Goal: Transaction & Acquisition: Purchase product/service

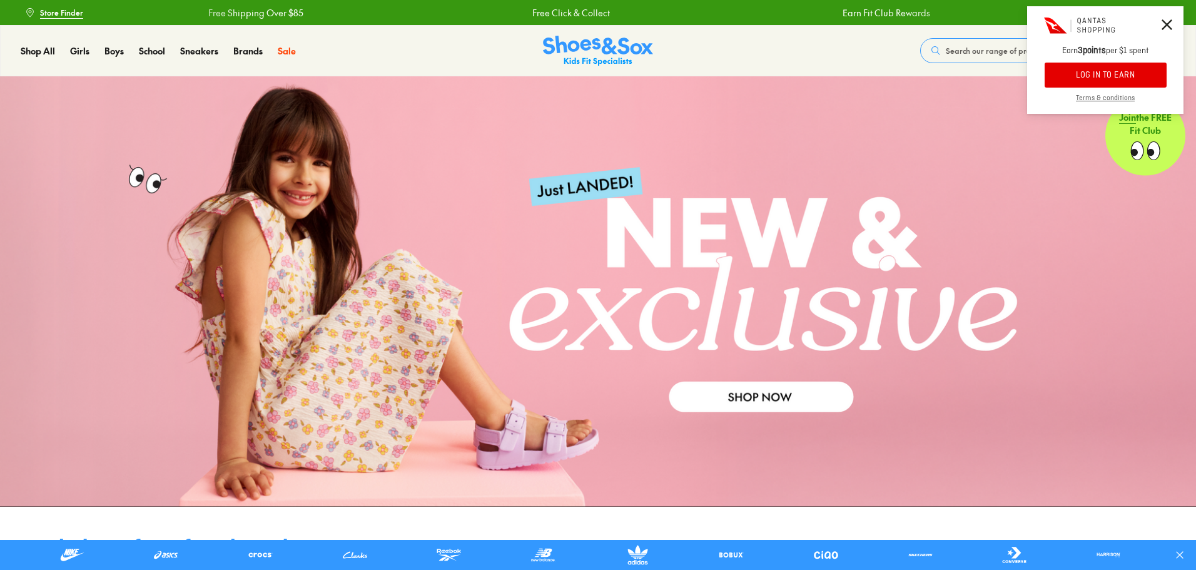
click at [1171, 23] on icon at bounding box center [1167, 24] width 11 height 11
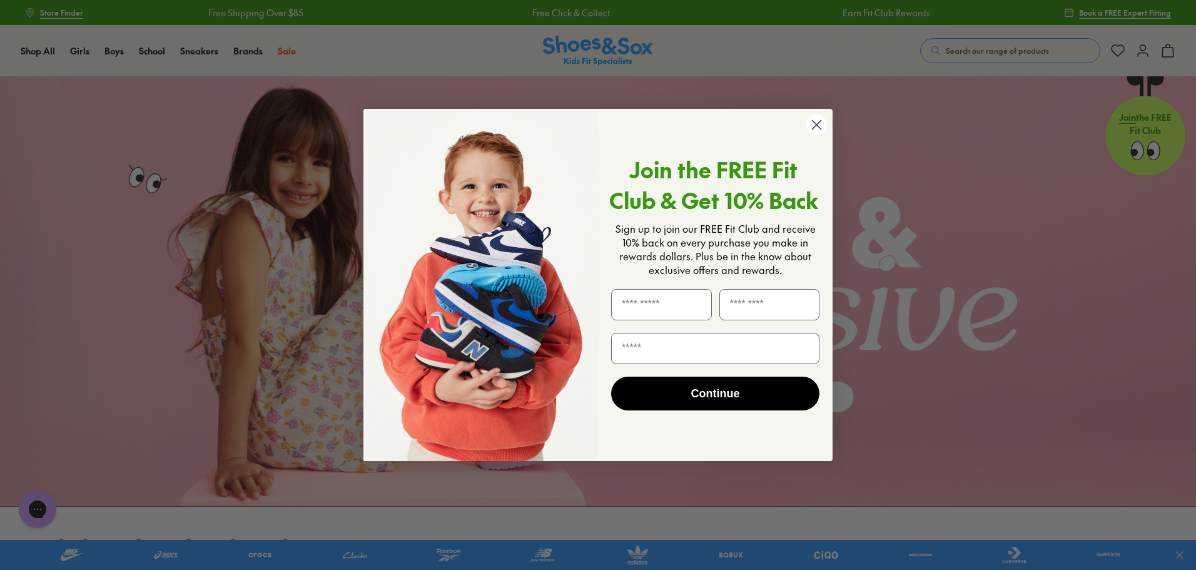
click at [817, 120] on circle "Close dialog" at bounding box center [817, 125] width 21 height 21
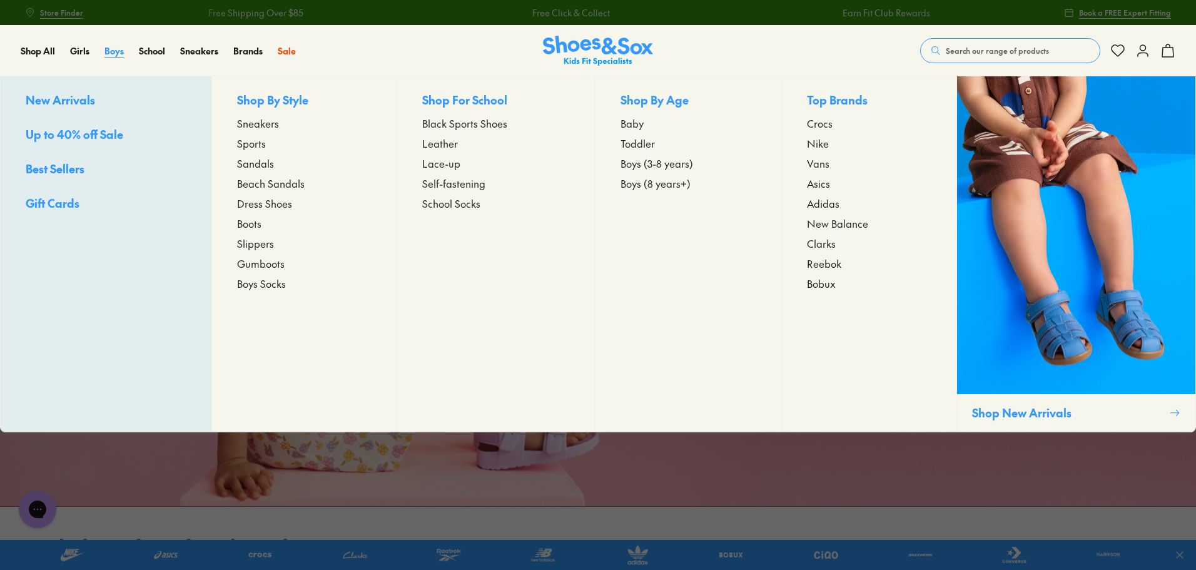
click at [111, 51] on span "Boys" at bounding box center [113, 50] width 19 height 13
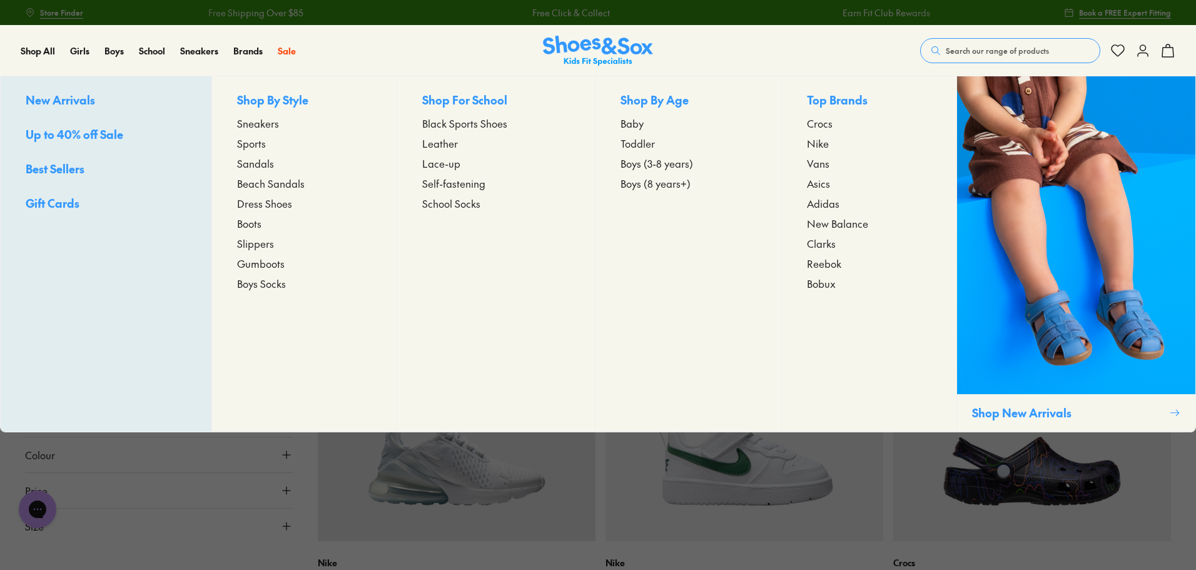
click at [645, 144] on span "Toddler" at bounding box center [638, 143] width 34 height 15
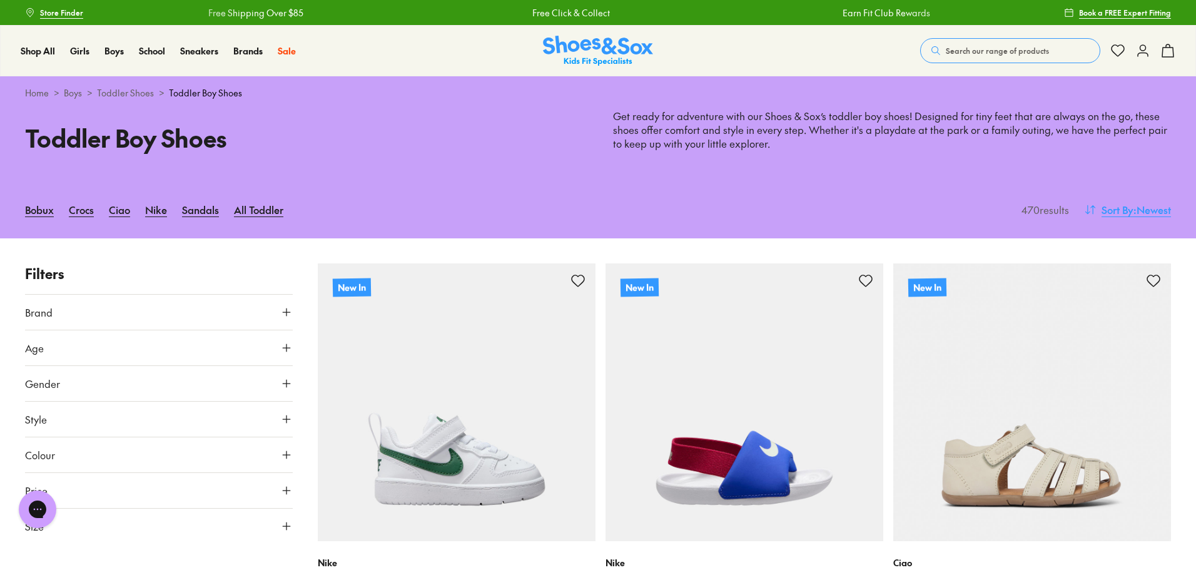
click at [1146, 211] on span ": Newest" at bounding box center [1153, 209] width 38 height 15
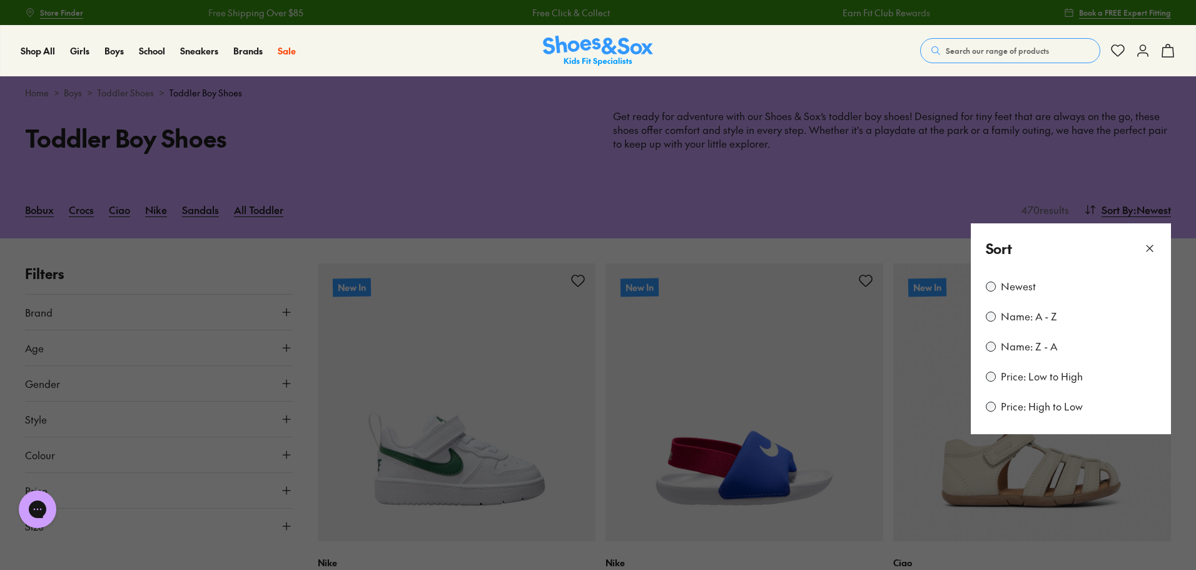
click at [1072, 376] on label "Price: Low to High" at bounding box center [1042, 377] width 82 height 14
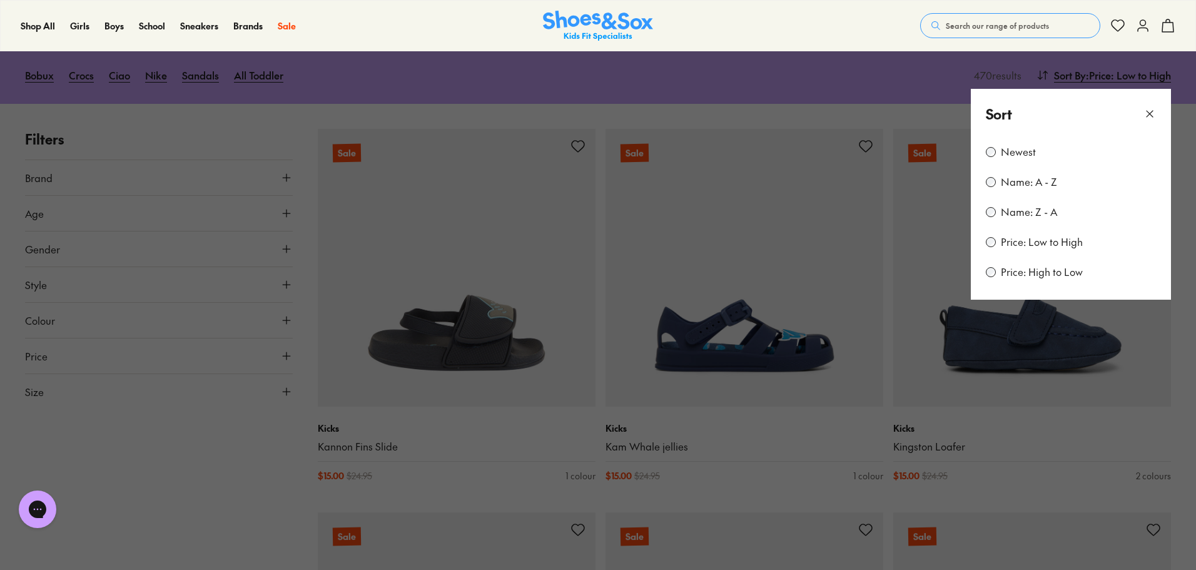
click at [1153, 108] on icon at bounding box center [1150, 114] width 13 height 13
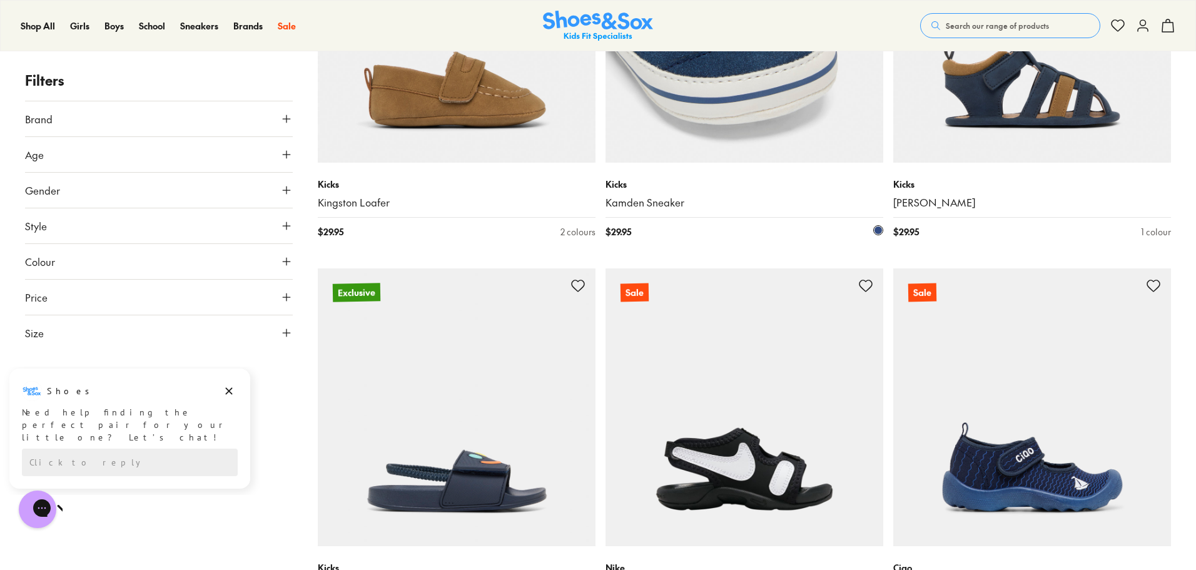
scroll to position [3701, 0]
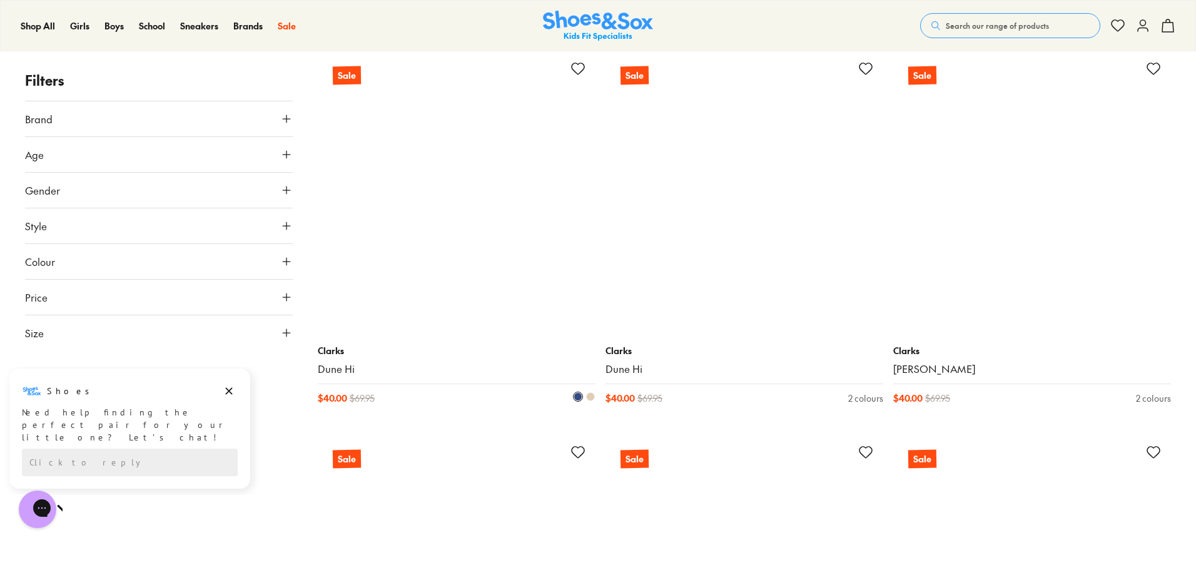
scroll to position [6079, 0]
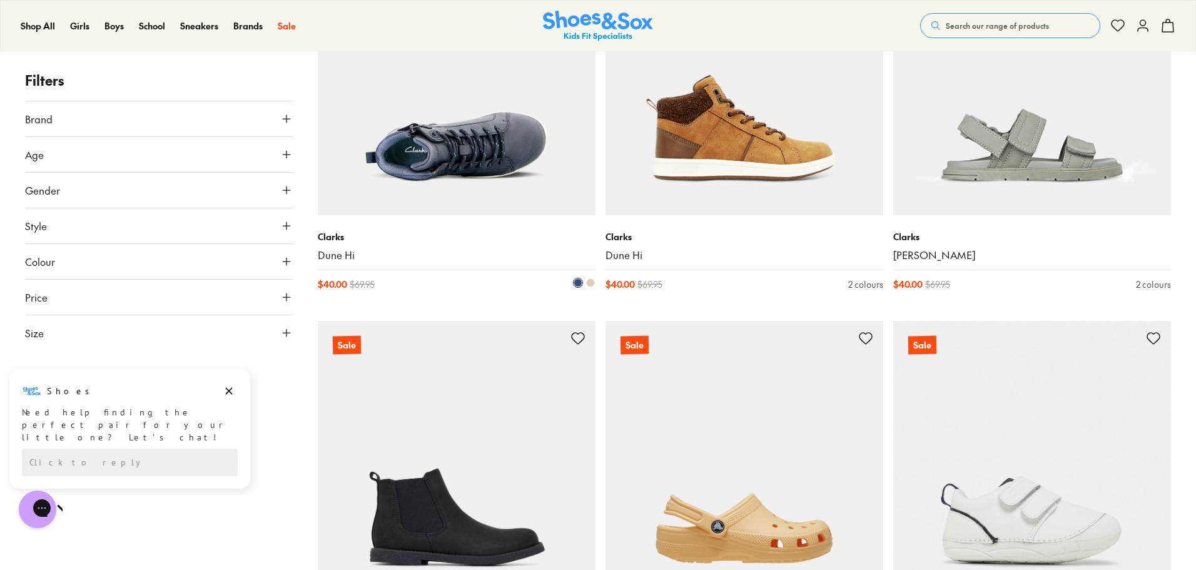
click at [471, 136] on img at bounding box center [457, 76] width 278 height 278
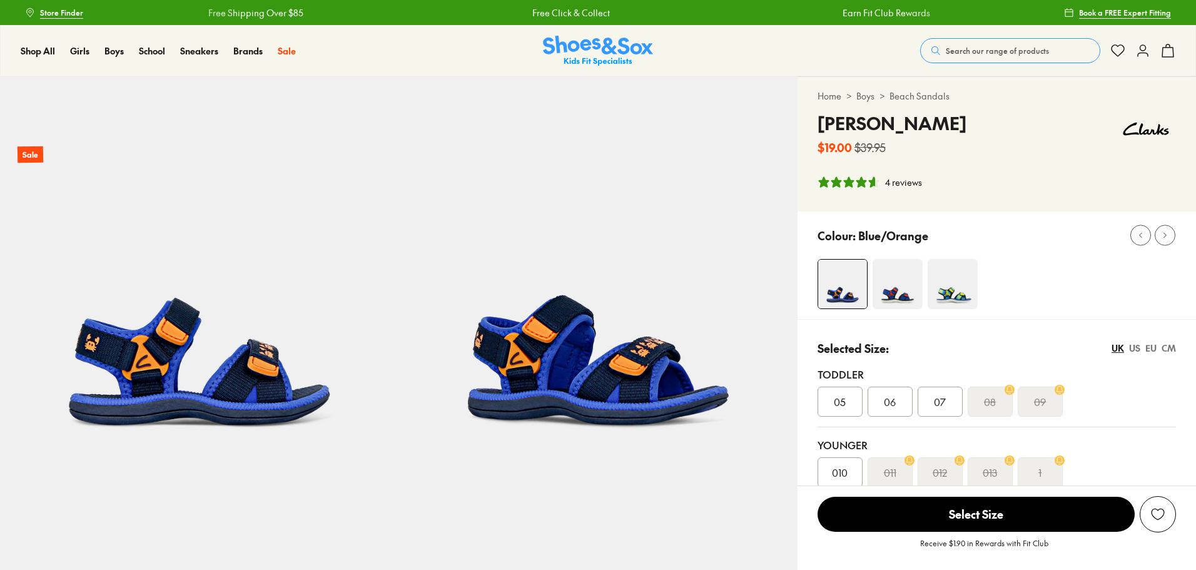
select select "*"
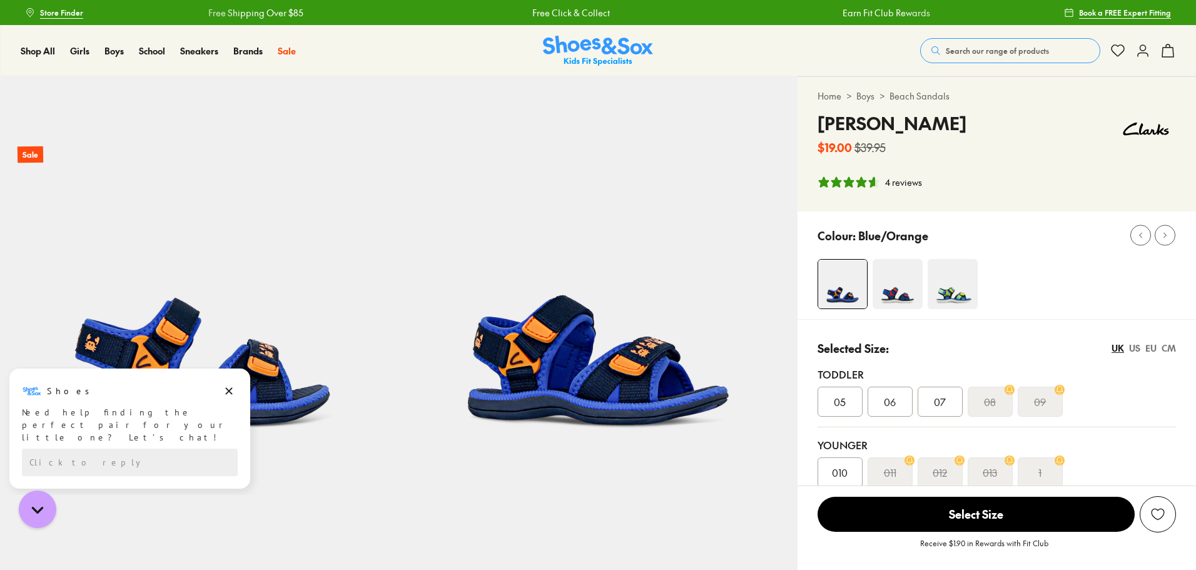
click at [952, 288] on img at bounding box center [953, 284] width 50 height 50
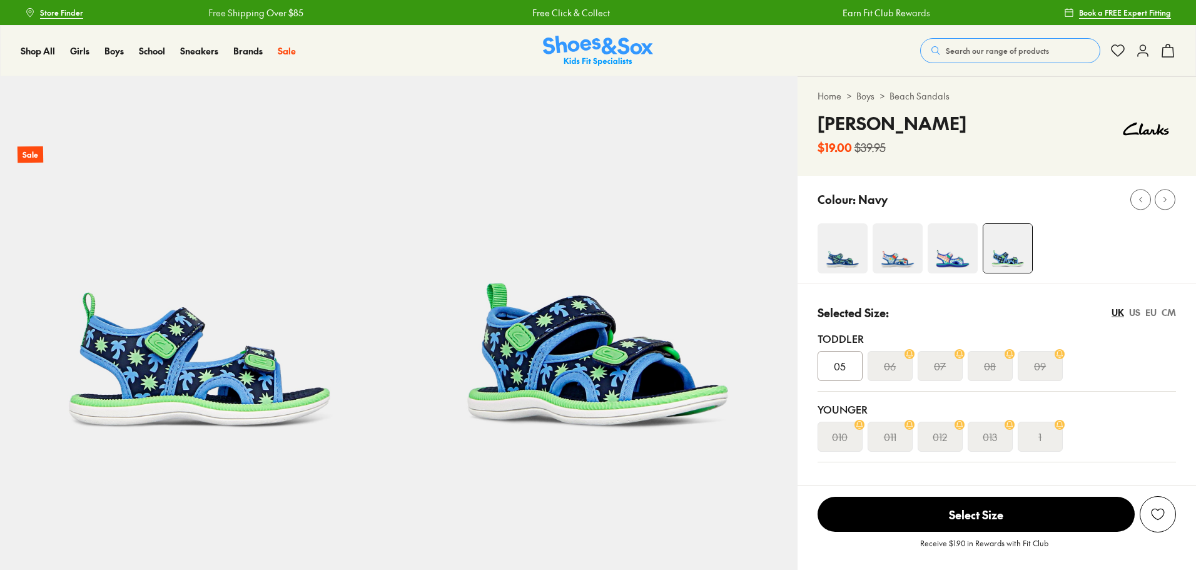
select select "*"
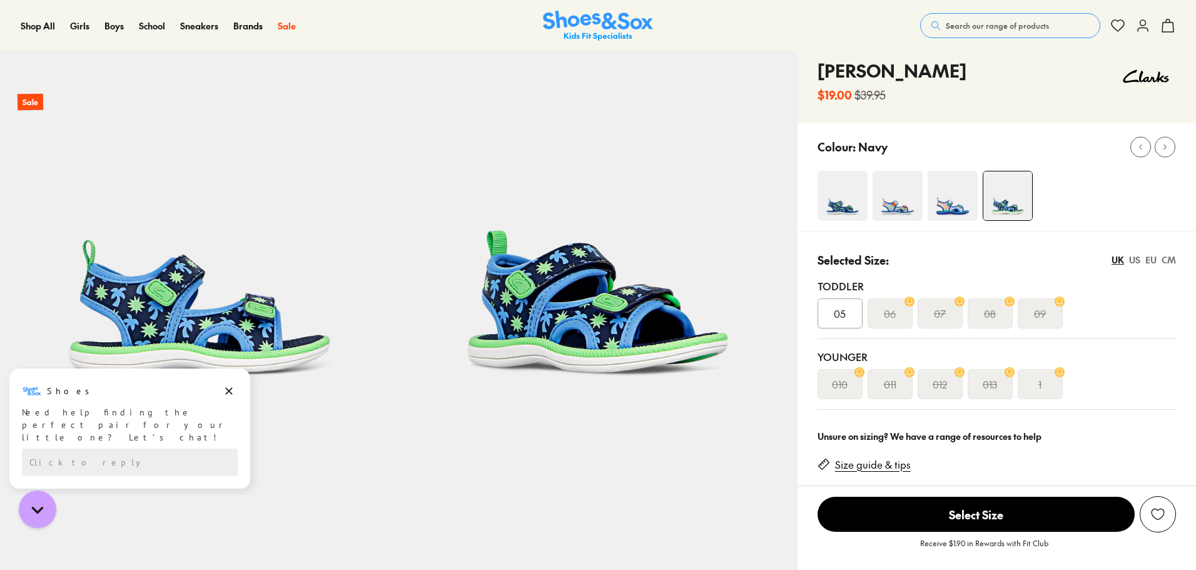
scroll to position [125, 0]
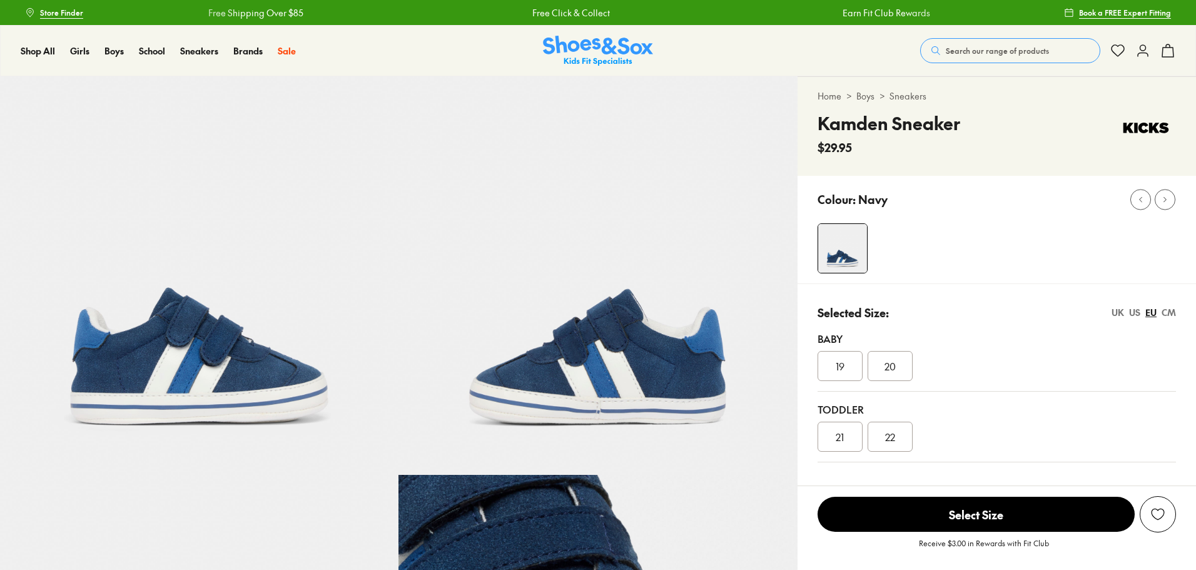
select select "*"
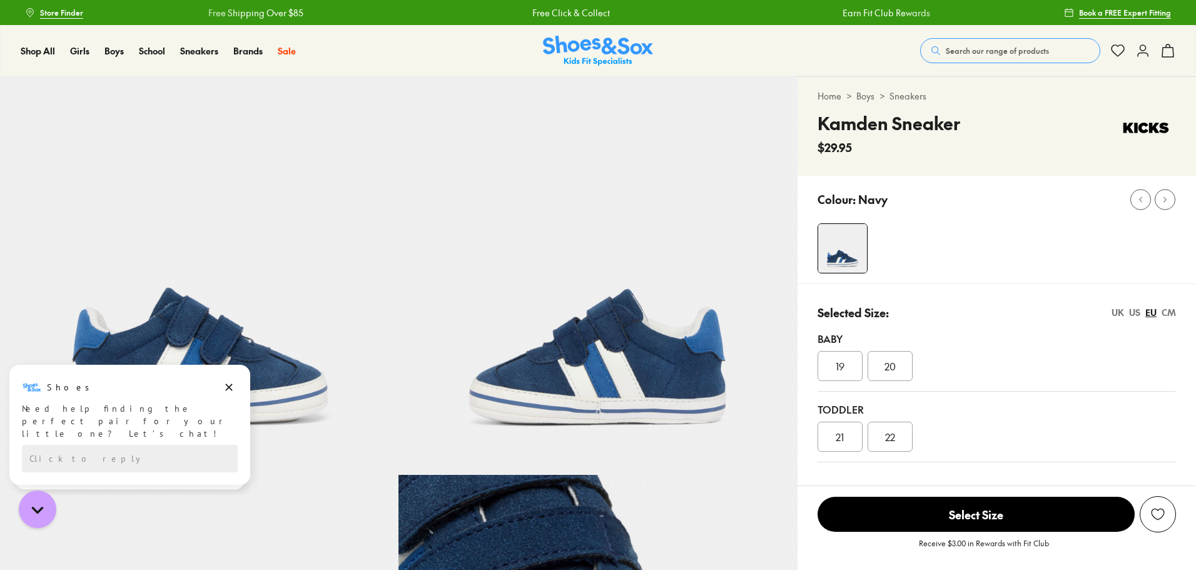
click at [1138, 312] on div "US" at bounding box center [1134, 312] width 11 height 13
click at [1119, 315] on div "UK" at bounding box center [1118, 312] width 13 height 13
click at [897, 365] on span "03.5" at bounding box center [889, 366] width 19 height 15
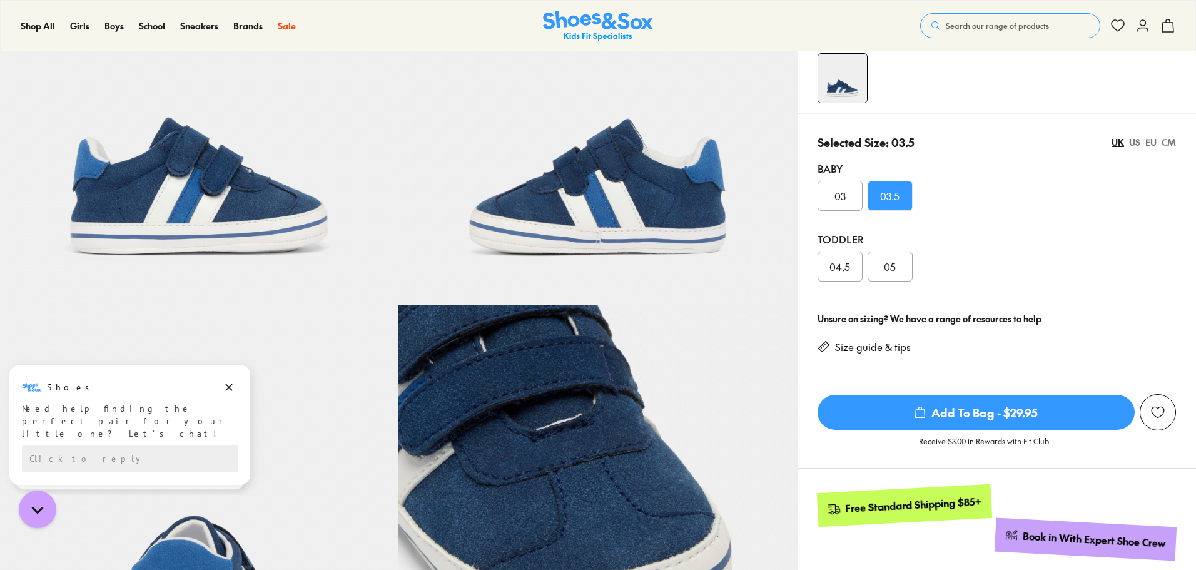
scroll to position [188, 0]
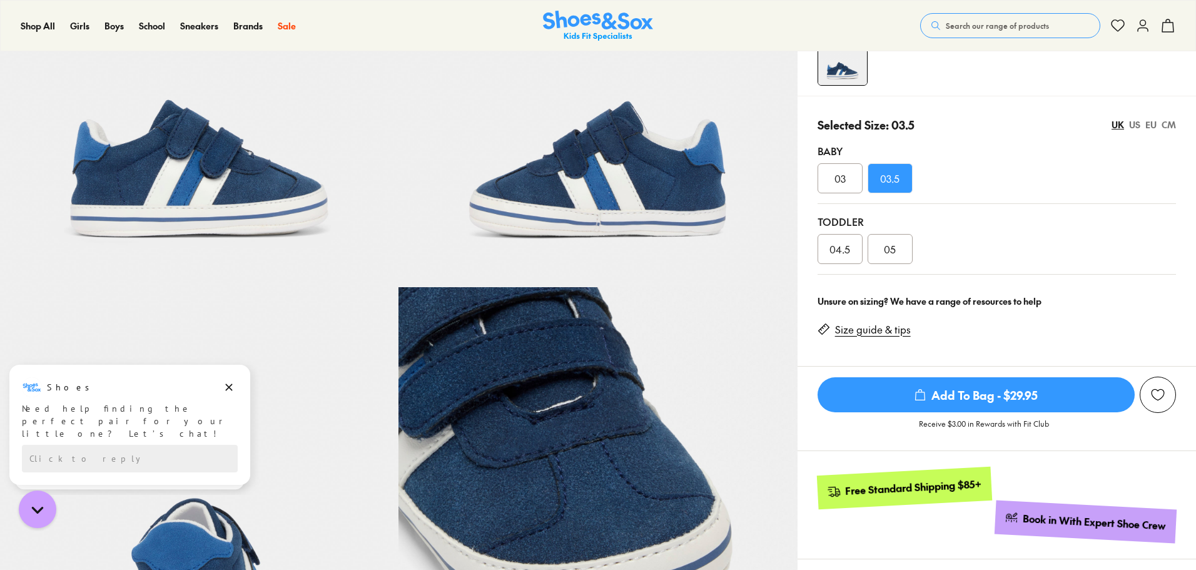
click at [1038, 393] on span "Add To Bag - $29.95" at bounding box center [976, 394] width 317 height 35
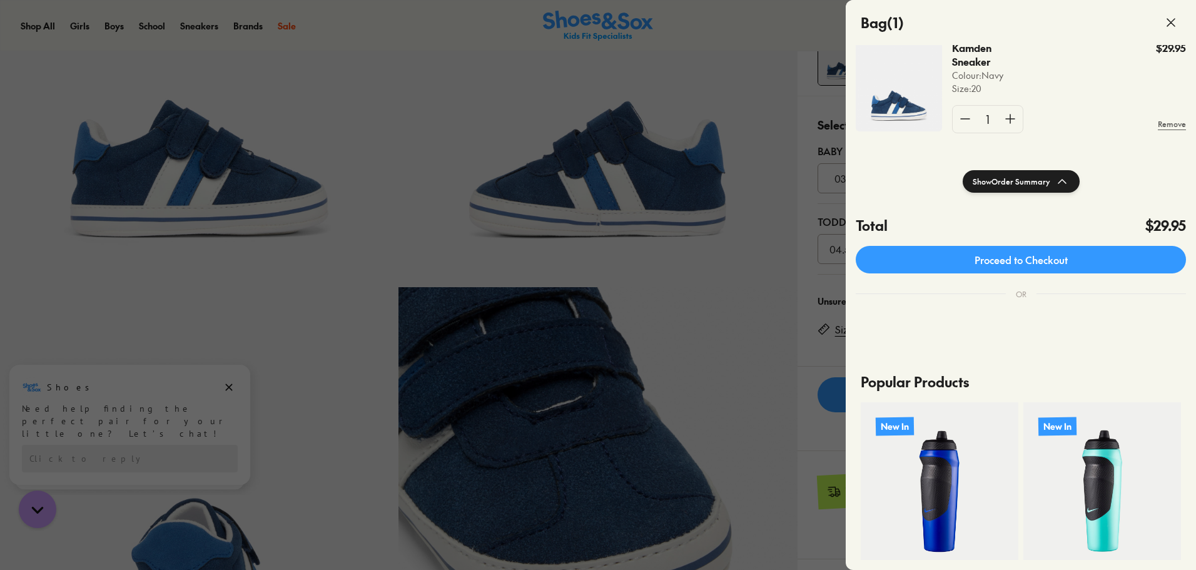
scroll to position [0, 0]
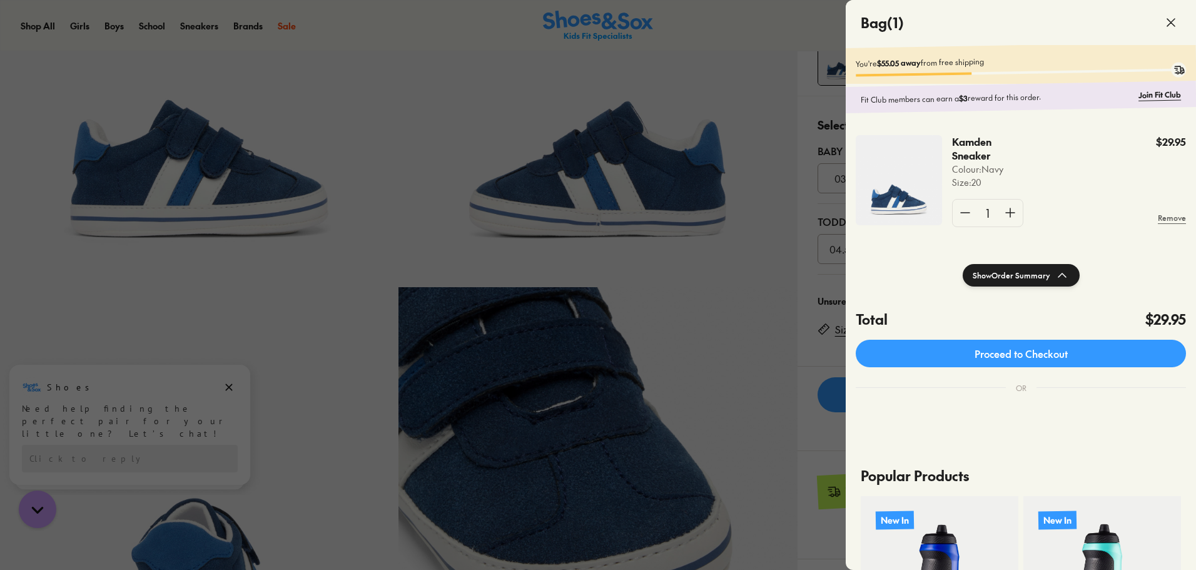
click at [1176, 25] on icon at bounding box center [1171, 22] width 15 height 15
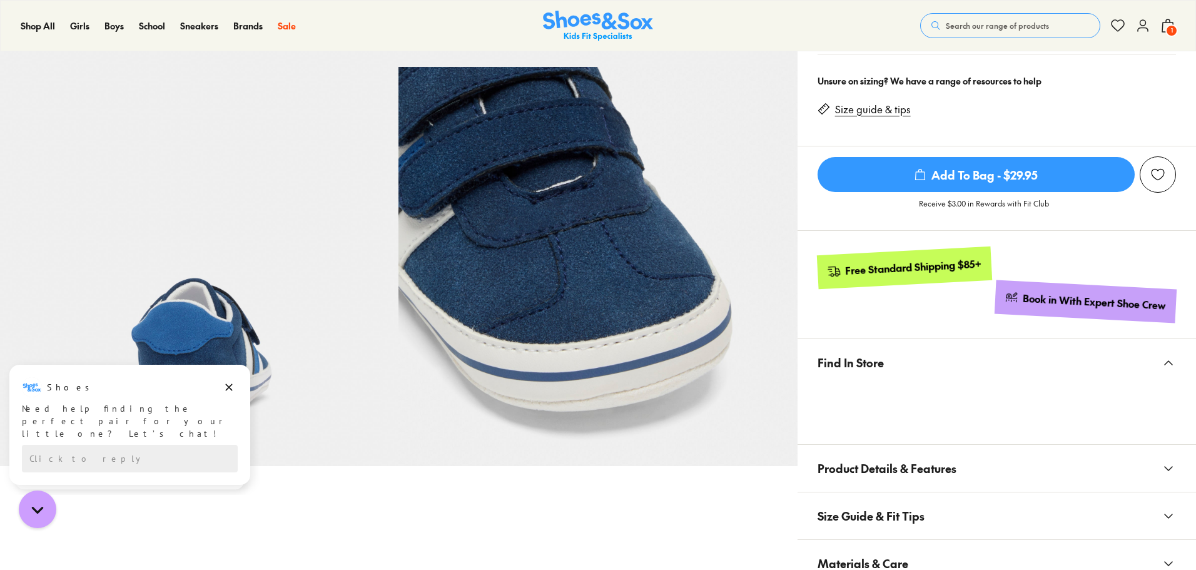
scroll to position [501, 0]
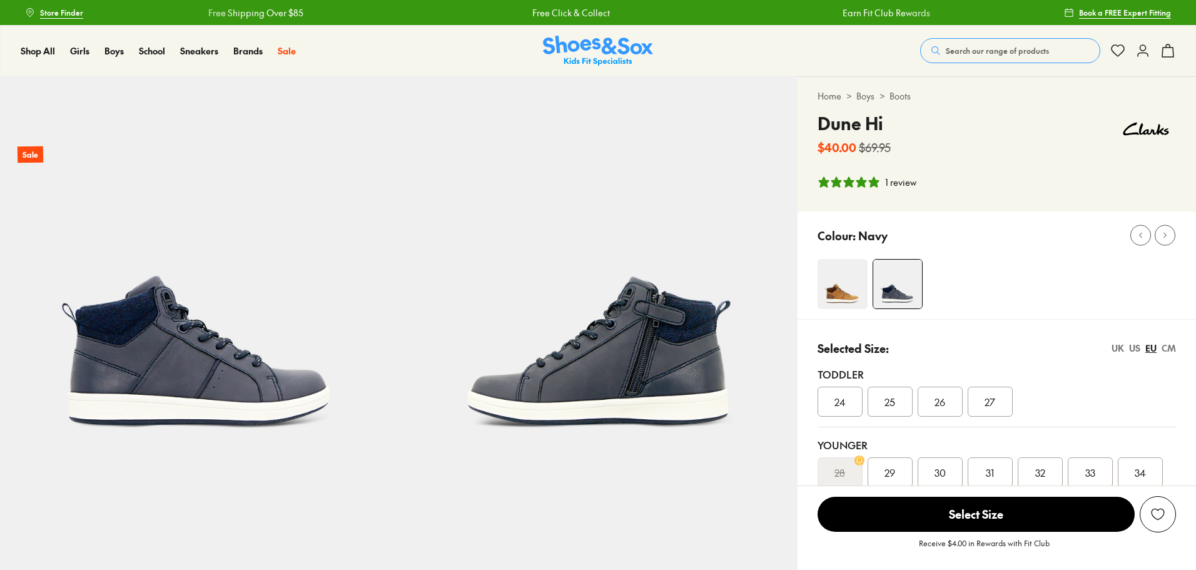
select select "*"
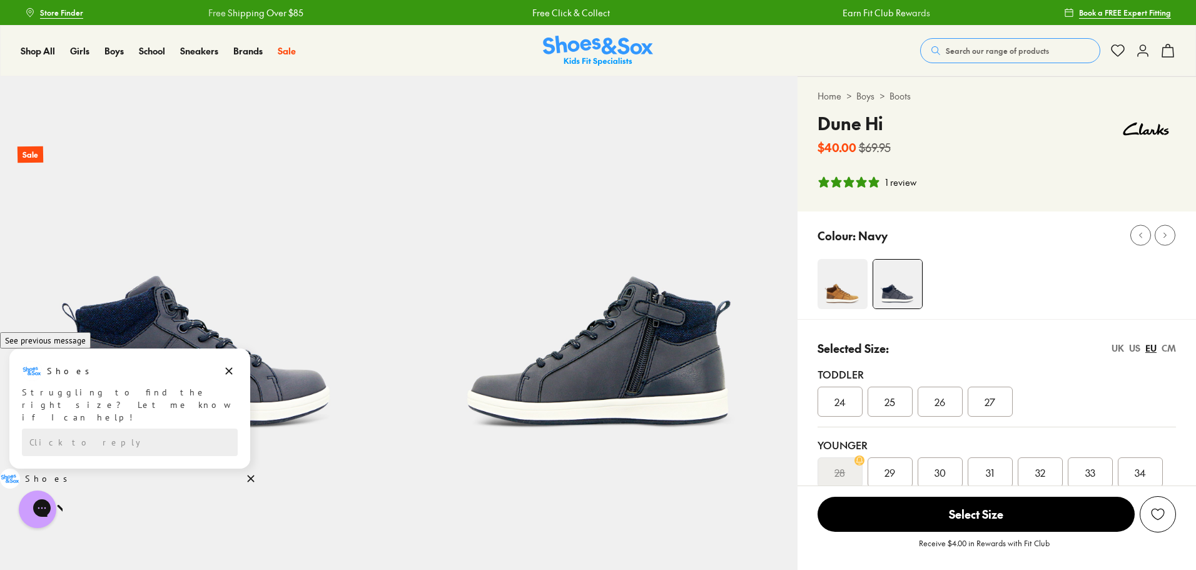
click at [869, 96] on link "Boys" at bounding box center [866, 95] width 18 height 13
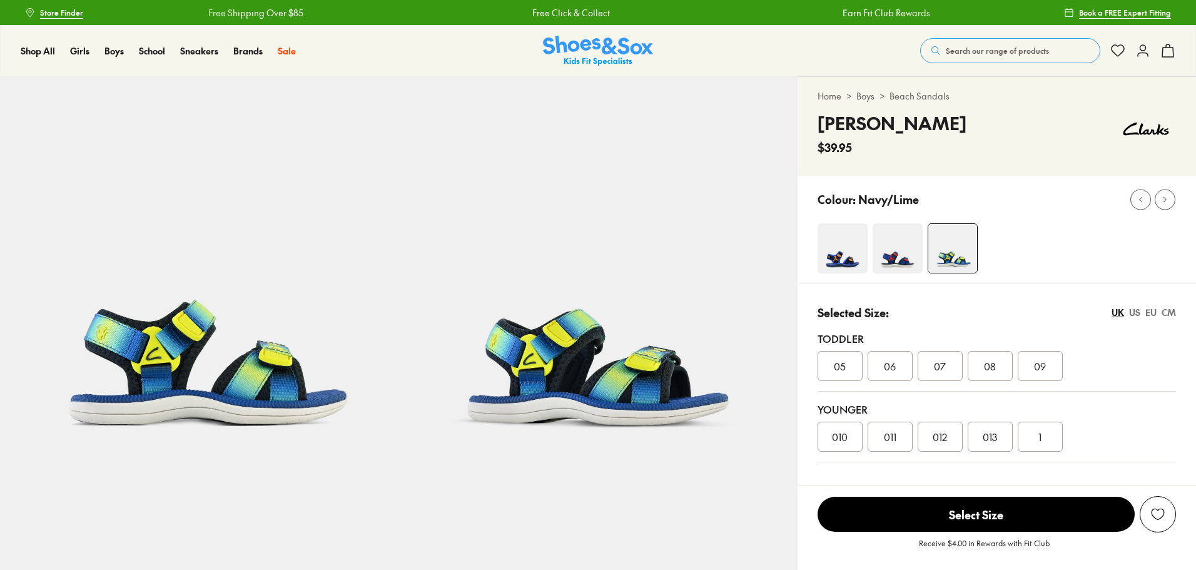
select select "*"
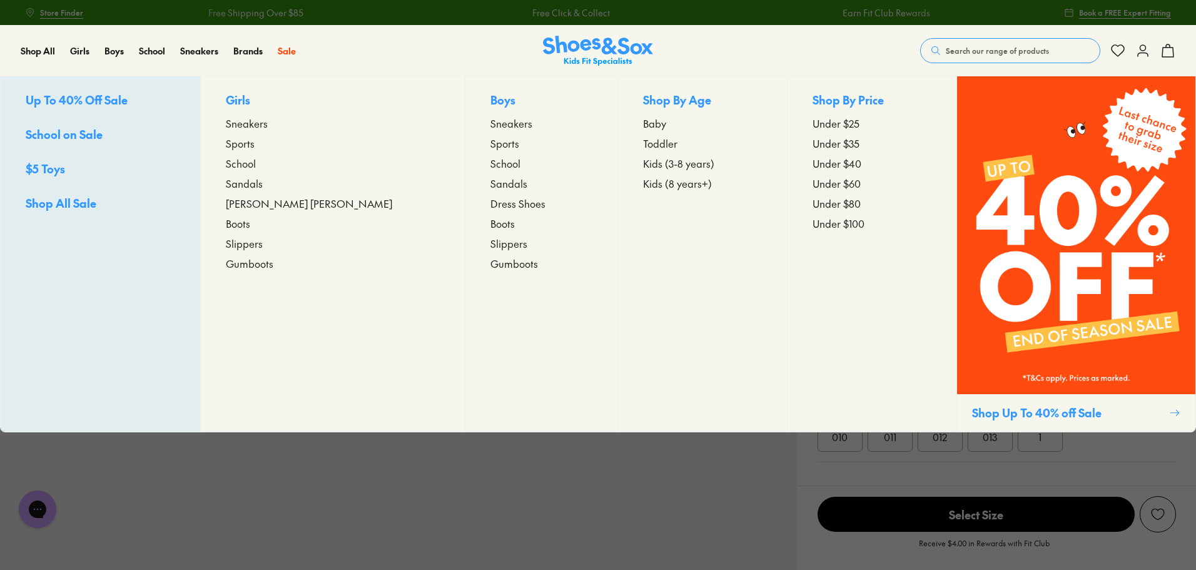
click at [643, 120] on span "Baby" at bounding box center [654, 123] width 23 height 15
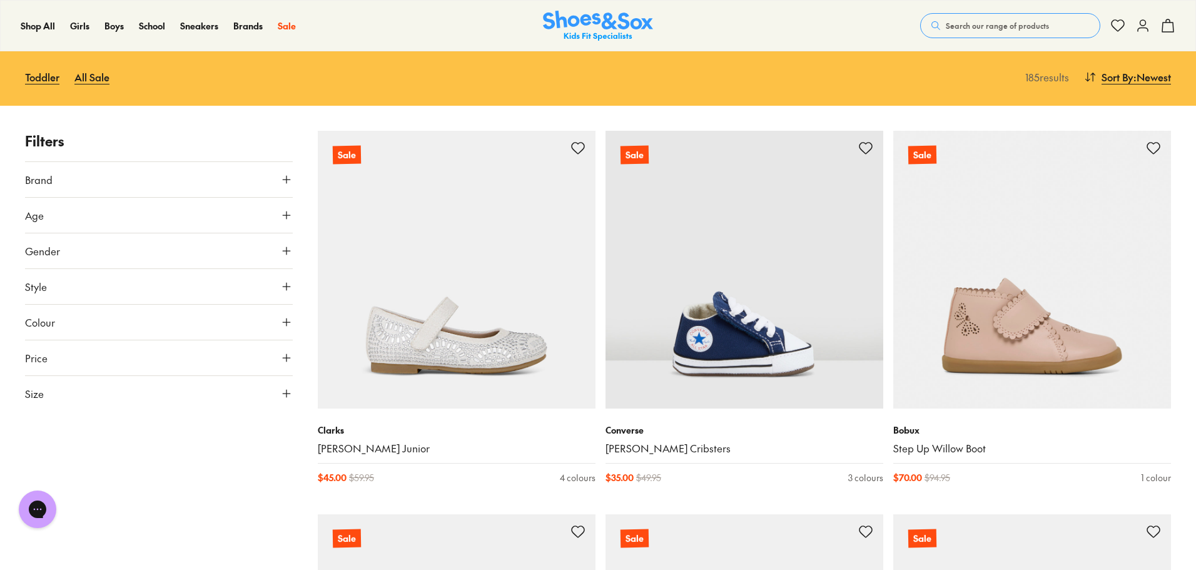
scroll to position [125, 0]
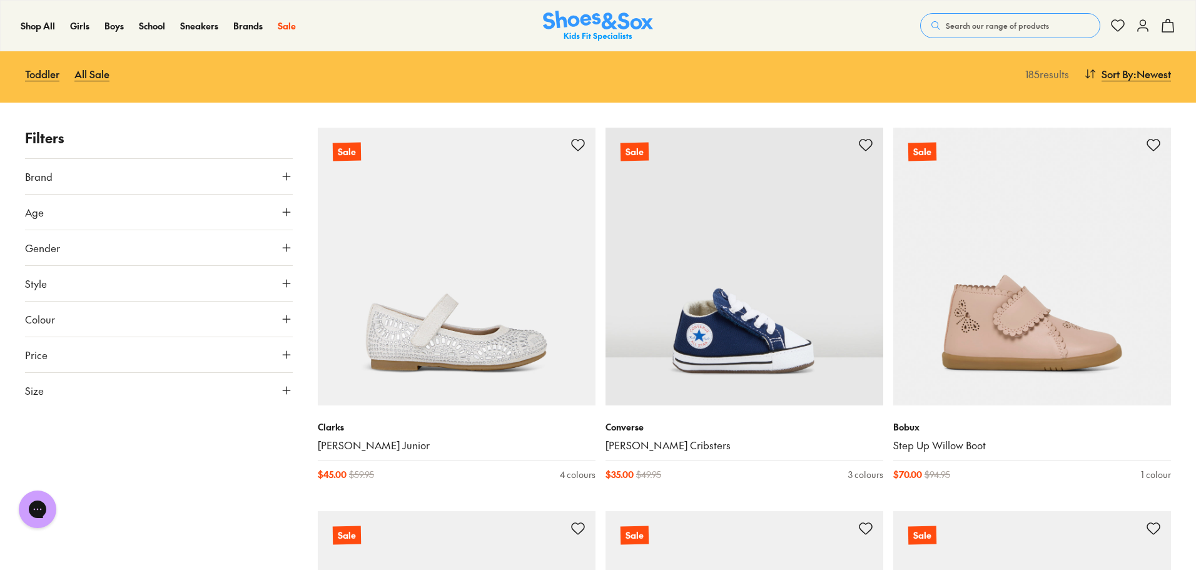
click at [158, 402] on button "Size" at bounding box center [159, 390] width 268 height 35
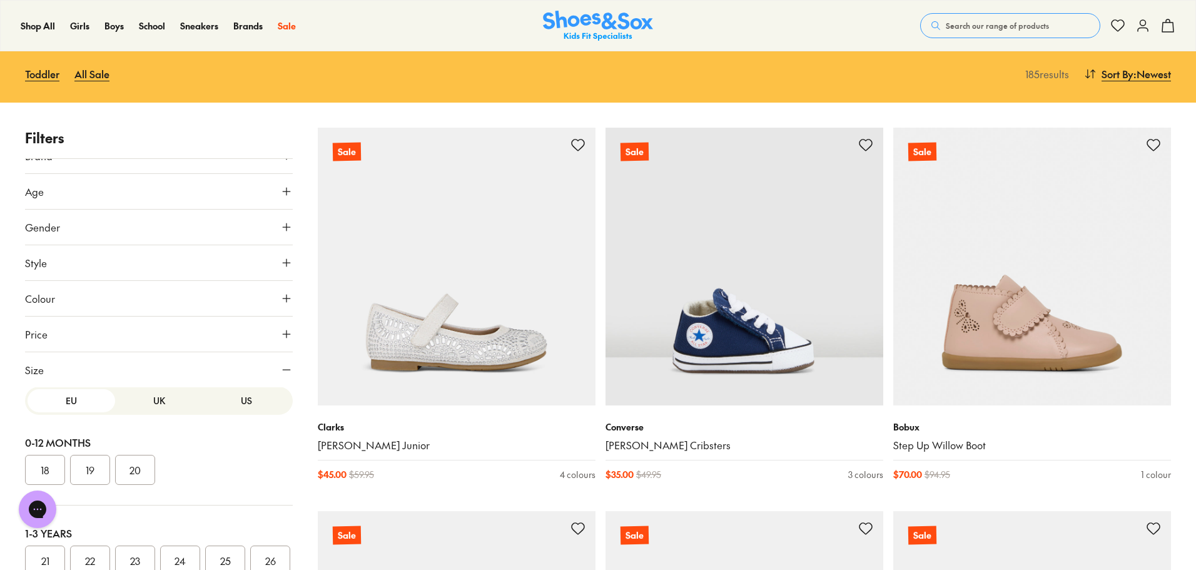
scroll to position [0, 0]
click at [151, 402] on button "UK" at bounding box center [159, 406] width 88 height 23
click at [138, 479] on button "03.5" at bounding box center [135, 476] width 40 height 30
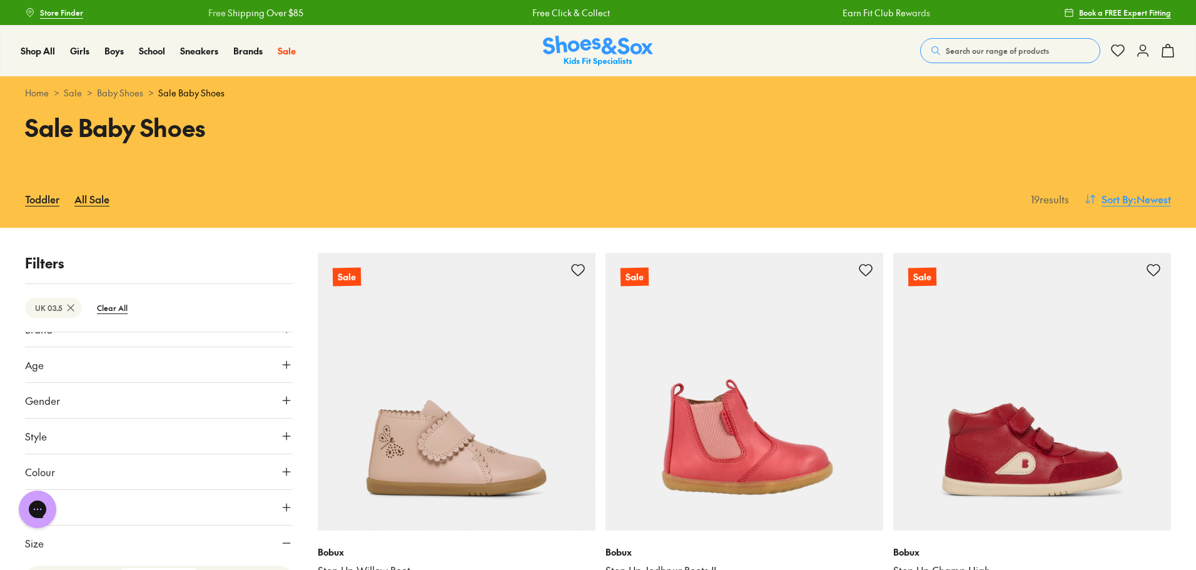
click at [1121, 201] on span "Sort By" at bounding box center [1118, 198] width 32 height 15
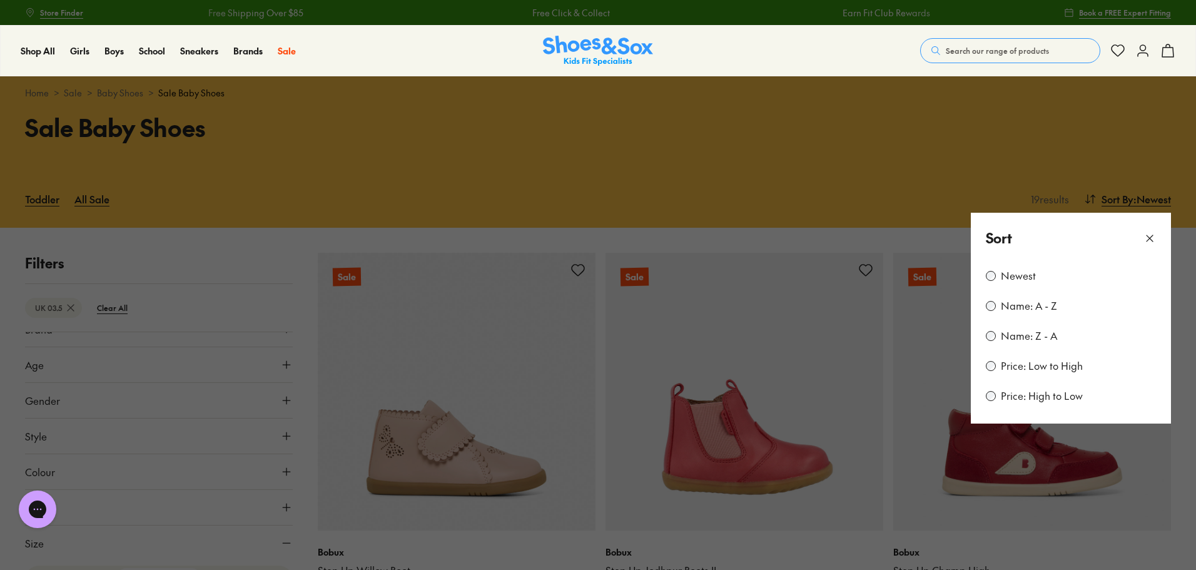
click at [1047, 369] on label "Price: Low to High" at bounding box center [1042, 366] width 82 height 14
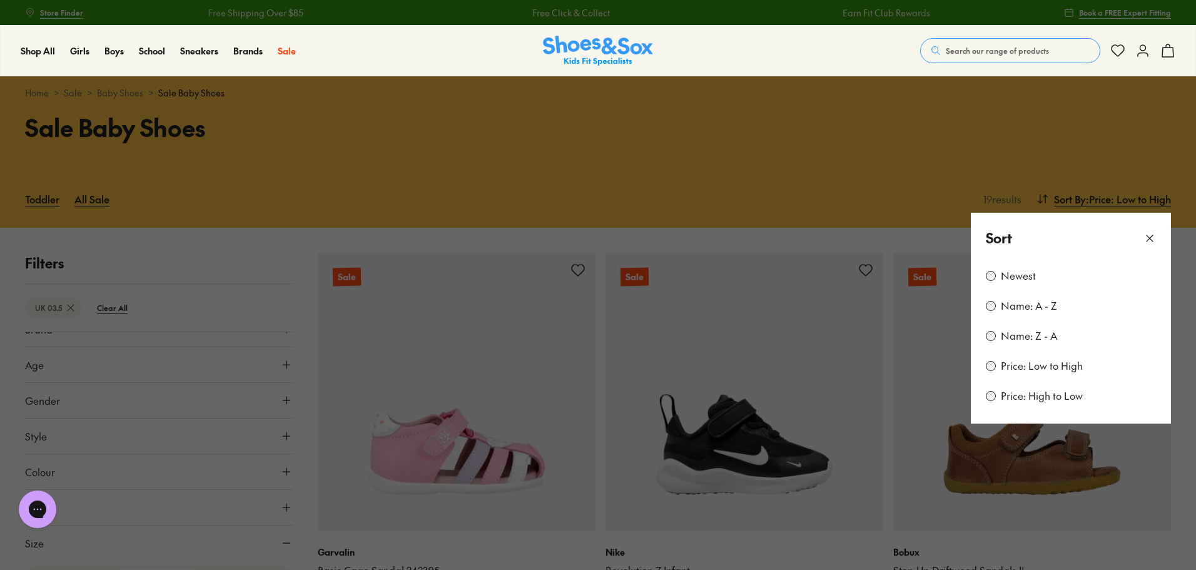
click at [1153, 234] on icon at bounding box center [1150, 238] width 13 height 13
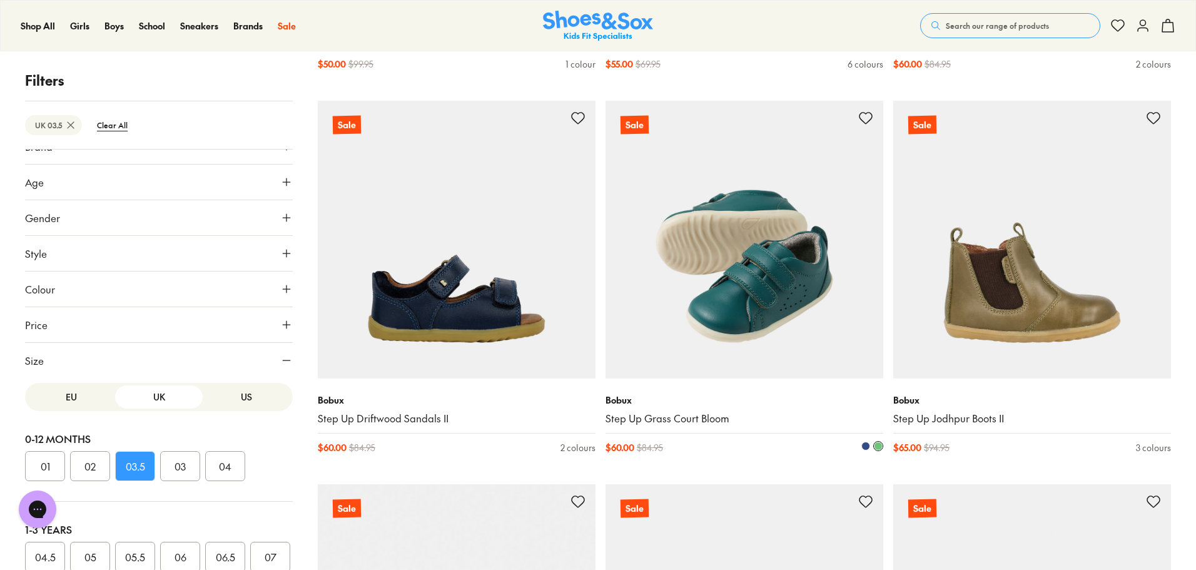
scroll to position [876, 0]
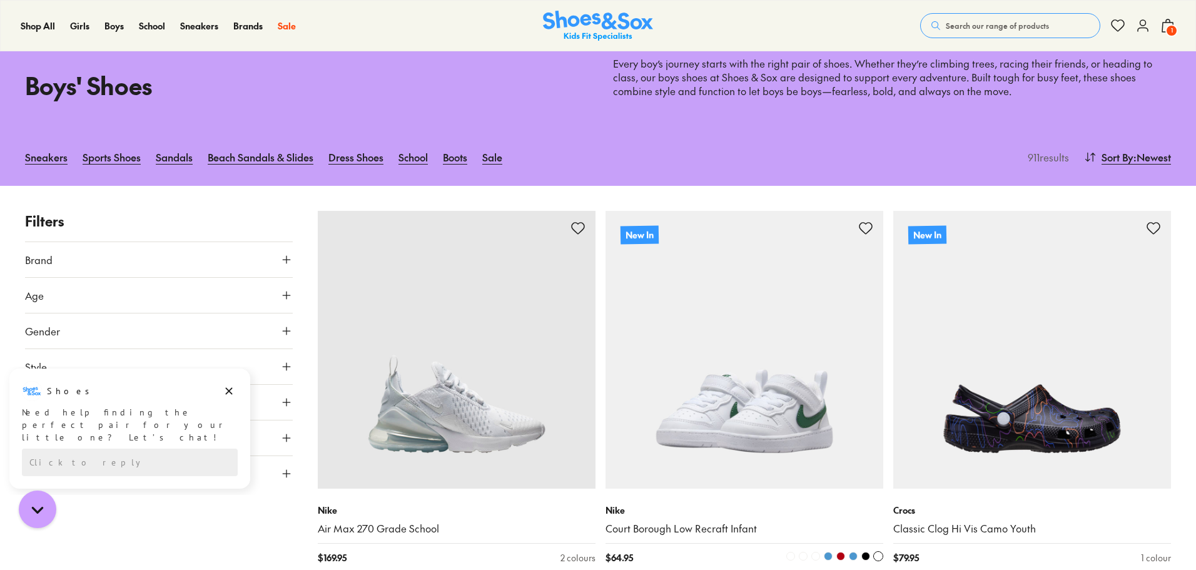
scroll to position [125, 0]
